Goal: Transaction & Acquisition: Purchase product/service

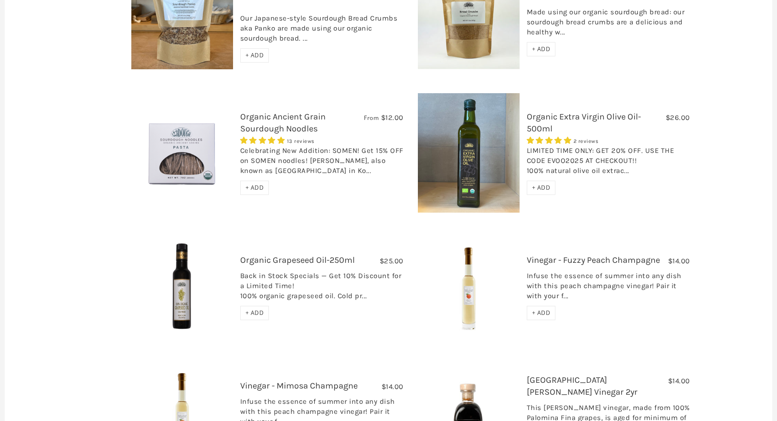
scroll to position [531, 0]
click at [169, 267] on img at bounding box center [182, 287] width 102 height 102
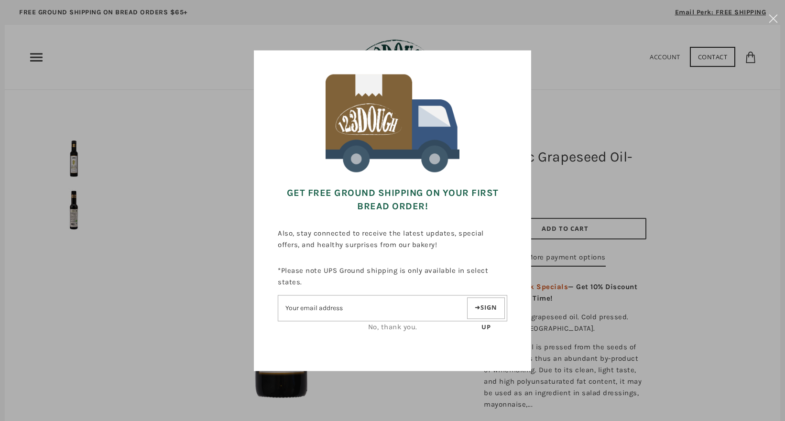
click at [590, 234] on div "Get FREE Ground Shipping on Your First Bread Order! Also, stay connected to rec…" at bounding box center [392, 210] width 689 height 325
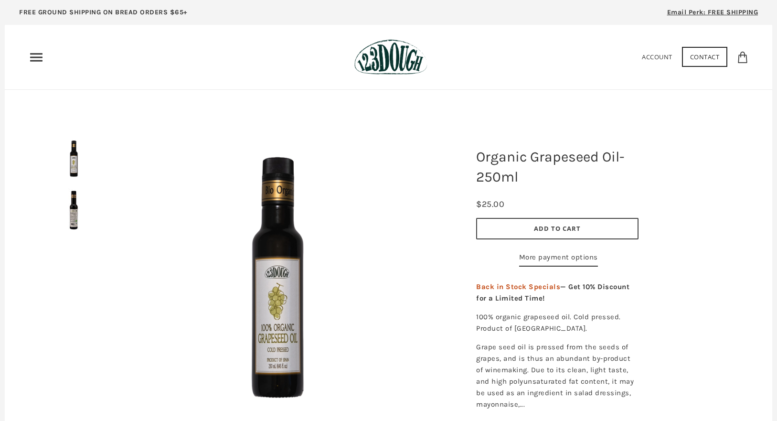
click at [576, 234] on button "Add to Cart" at bounding box center [557, 229] width 162 height 22
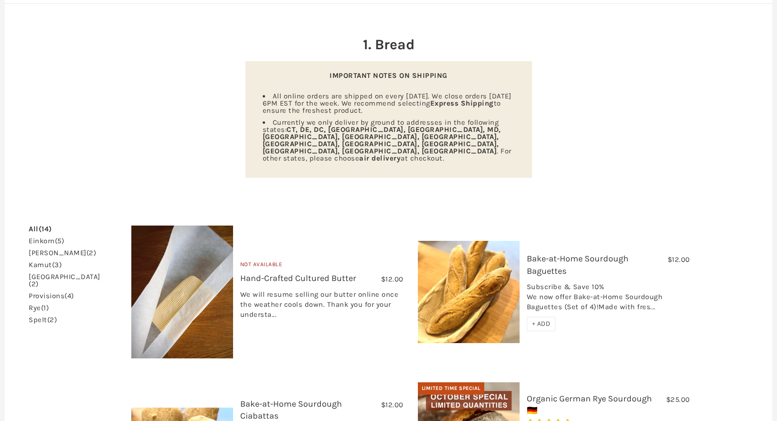
scroll to position [99, 0]
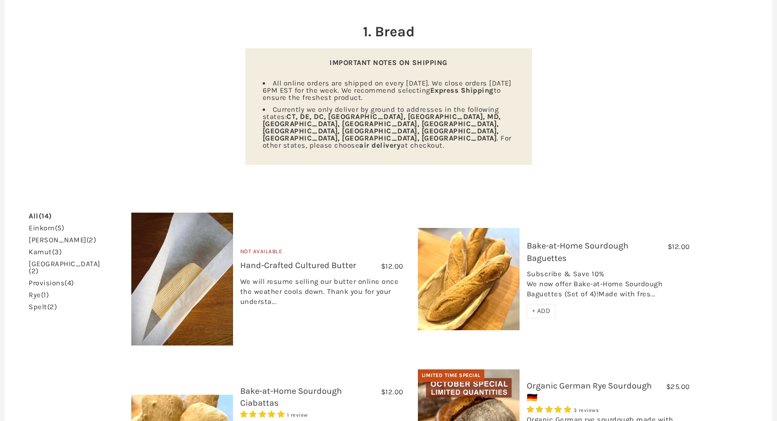
click at [486, 268] on img at bounding box center [469, 279] width 102 height 102
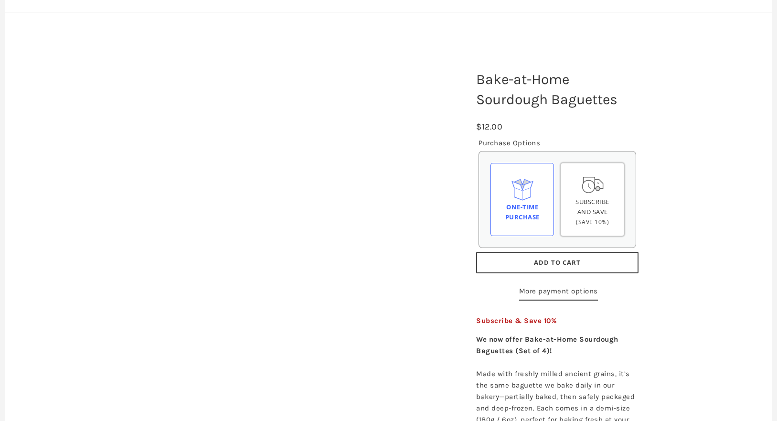
scroll to position [78, 0]
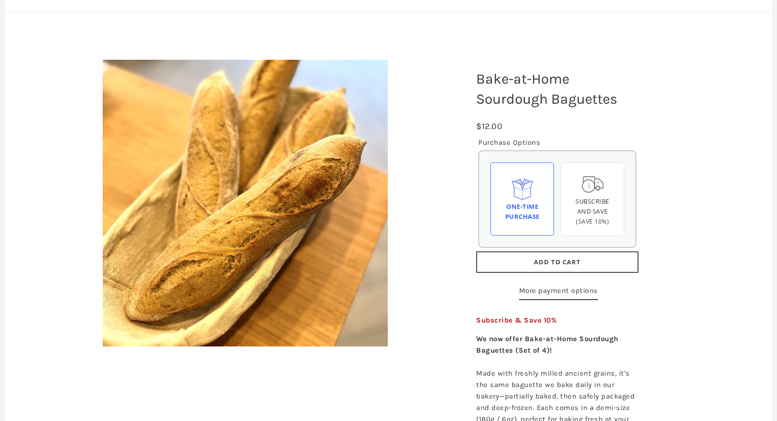
click at [582, 263] on button "Add to Cart" at bounding box center [557, 262] width 162 height 22
